Goal: Task Accomplishment & Management: Manage account settings

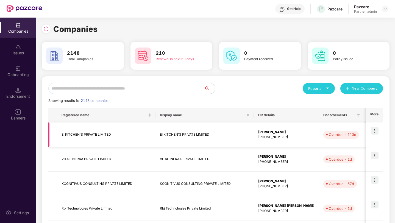
click at [373, 132] on img at bounding box center [375, 131] width 8 height 8
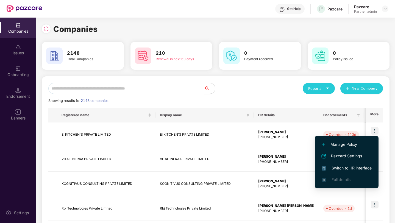
click at [344, 167] on span "Switch to HR interface" at bounding box center [347, 168] width 50 height 6
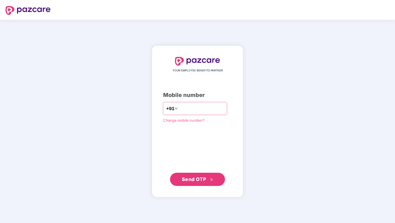
type input "**********"
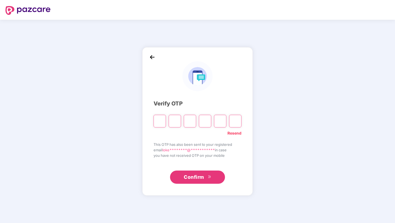
type input "*"
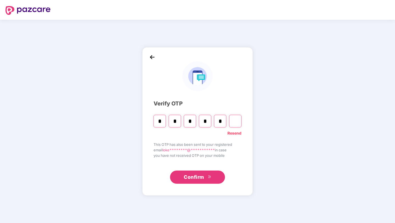
type input "*"
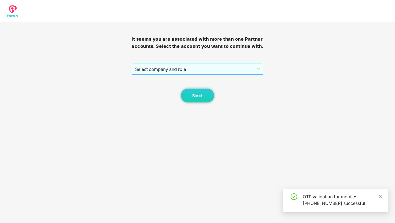
click at [183, 74] on span "Select company and role" at bounding box center [197, 69] width 124 height 10
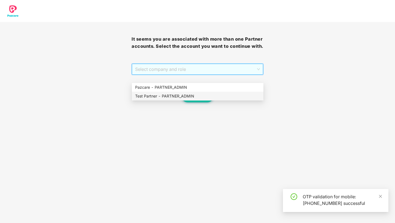
click at [179, 95] on div "Test Partner - PARTNER_ADMIN" at bounding box center [197, 96] width 125 height 6
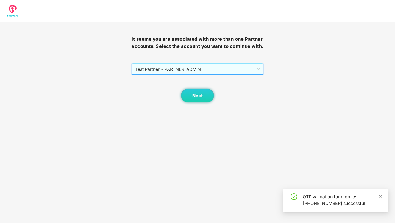
click at [177, 74] on span "Test Partner - PARTNER_ADMIN" at bounding box center [197, 69] width 124 height 10
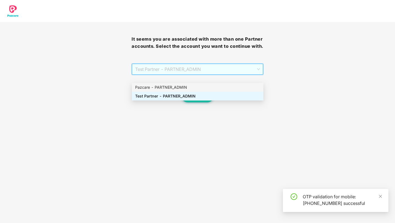
click at [174, 85] on div "Pazcare - PARTNER_ADMIN" at bounding box center [197, 87] width 125 height 6
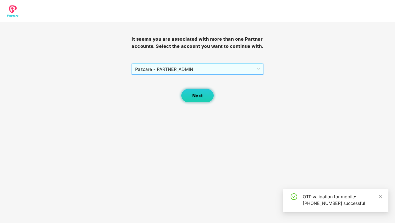
click at [195, 98] on span "Next" at bounding box center [197, 95] width 10 height 5
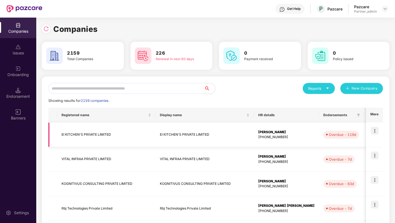
click at [375, 131] on img at bounding box center [375, 131] width 8 height 8
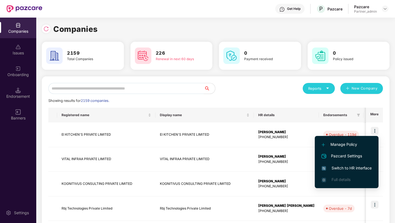
click at [346, 166] on span "Switch to HR interface" at bounding box center [347, 168] width 50 height 6
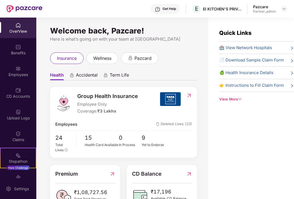
click at [18, 68] on img at bounding box center [17, 68] width 5 height 5
